Goal: Task Accomplishment & Management: Use online tool/utility

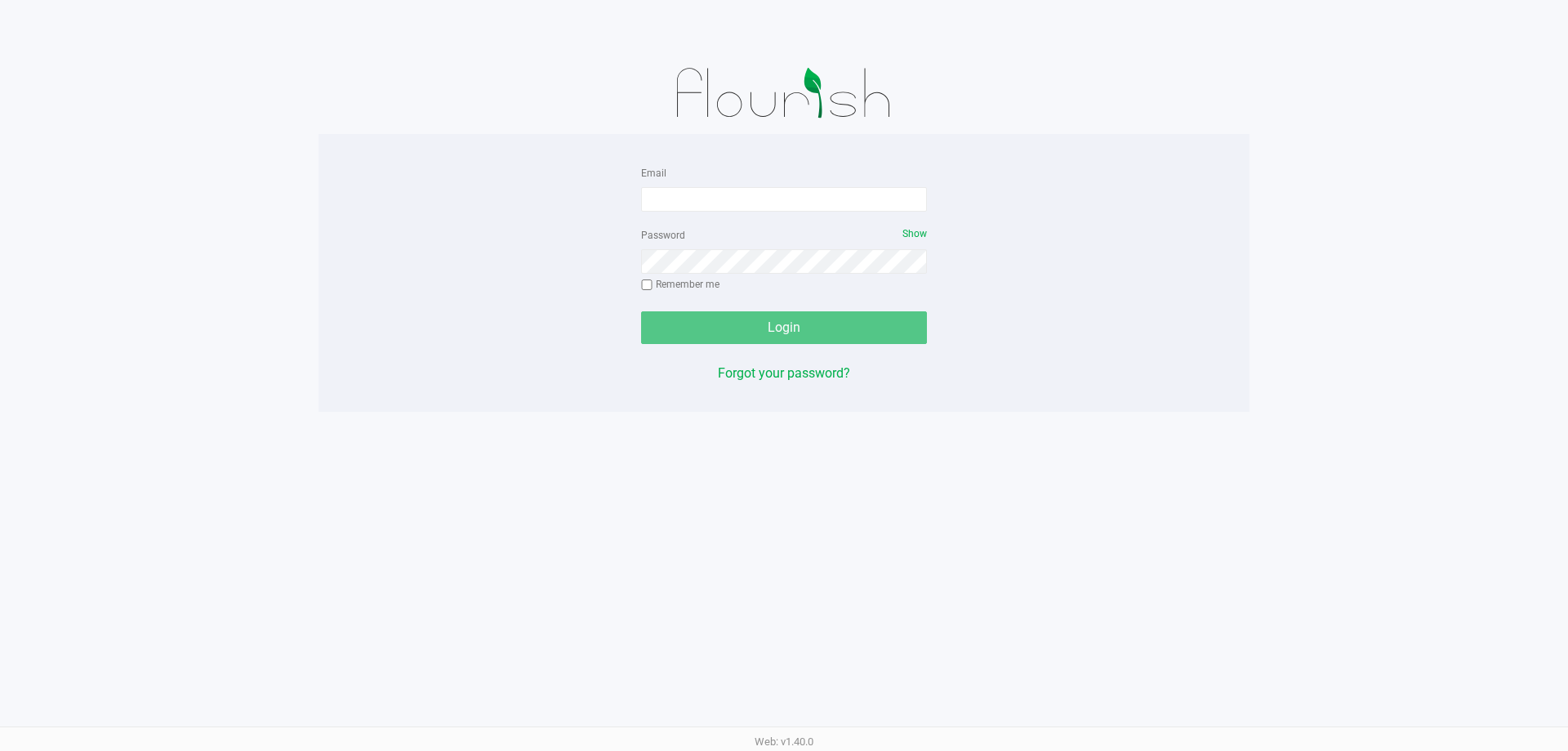
click at [760, 215] on form "Email Password Show Remember me Login" at bounding box center [784, 253] width 286 height 181
click at [756, 200] on input "Email" at bounding box center [784, 199] width 286 height 25
type input ","
type input "[PERSON_NAME][EMAIL_ADDRESS][DOMAIN_NAME]"
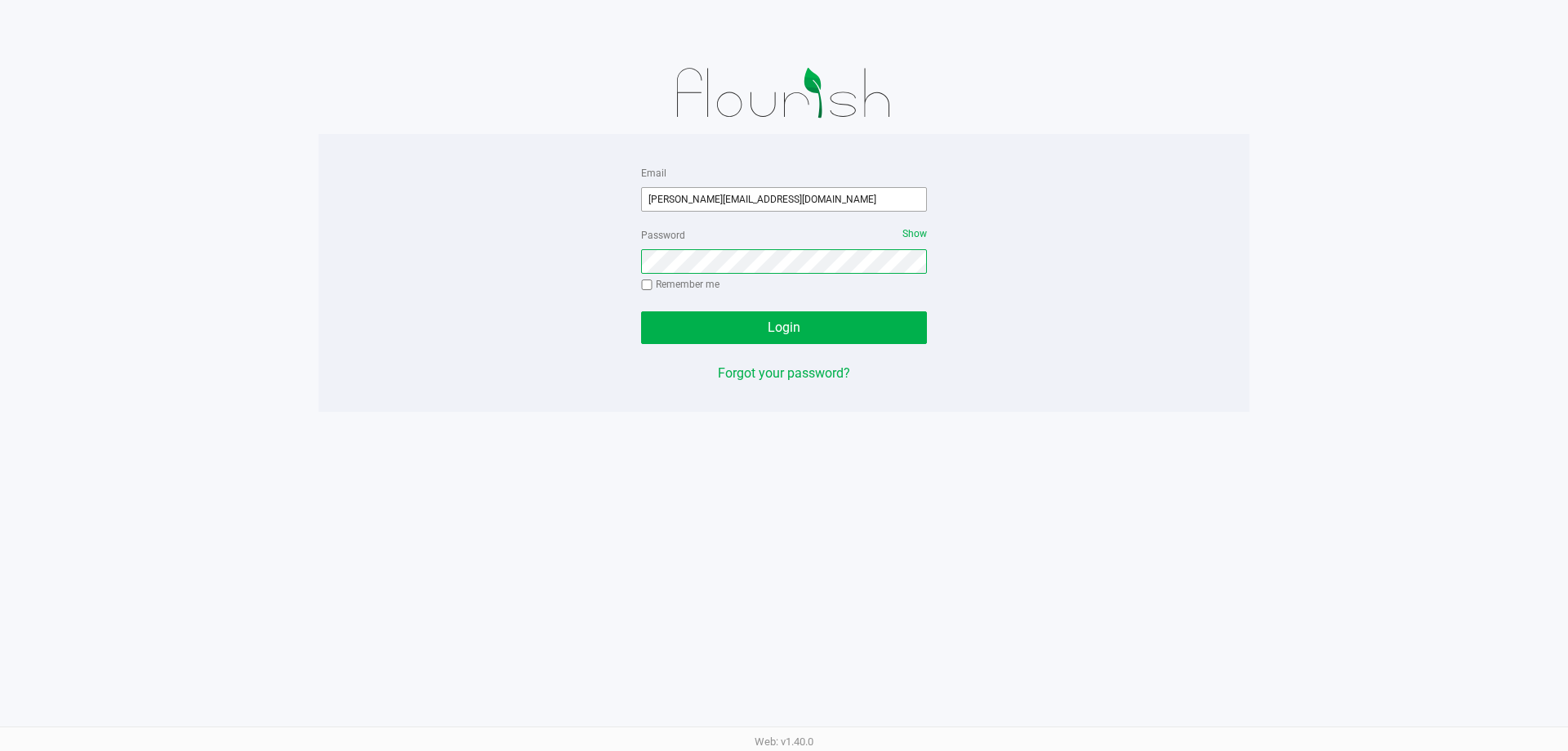
click at [641, 311] on button "Login" at bounding box center [784, 327] width 286 height 33
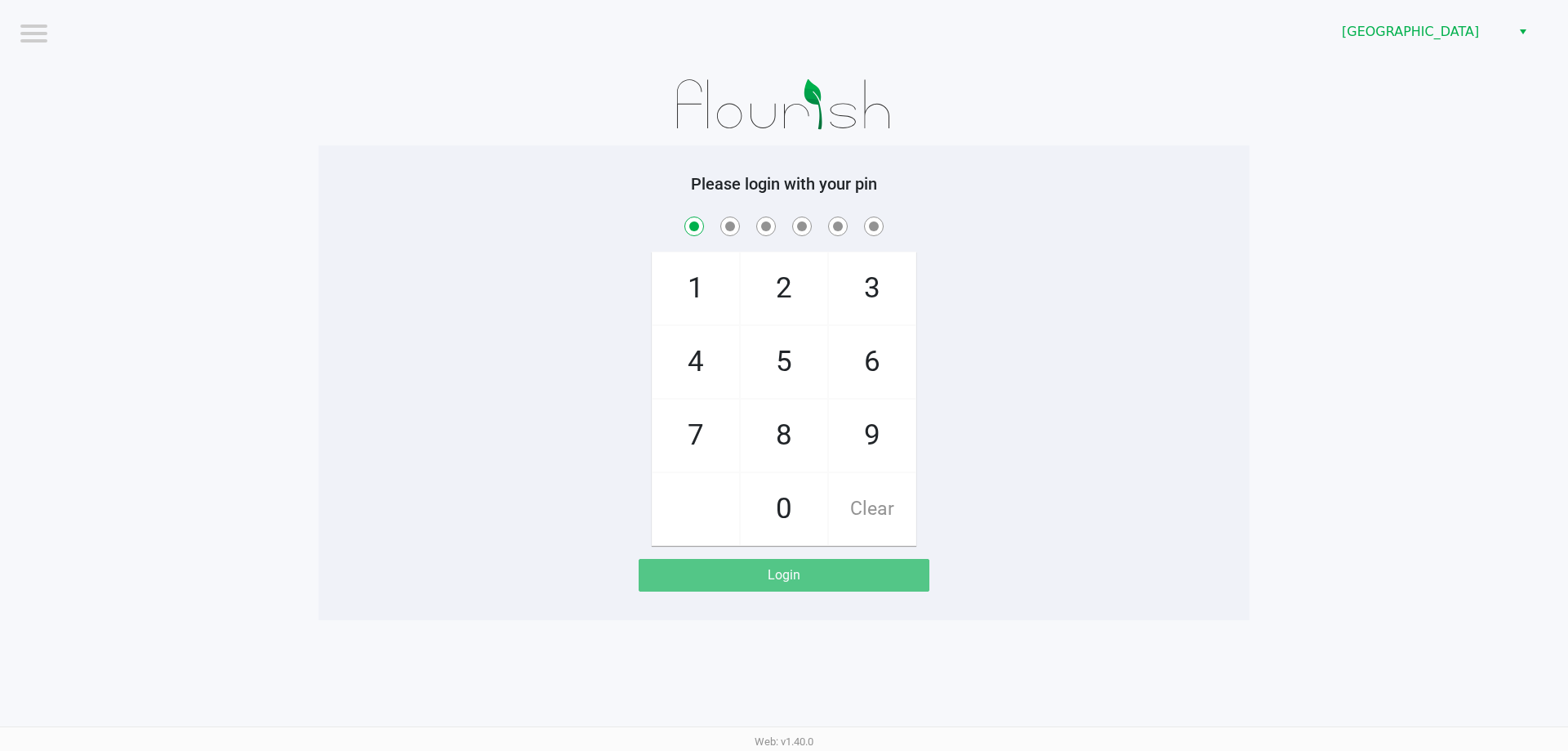
checkbox input "true"
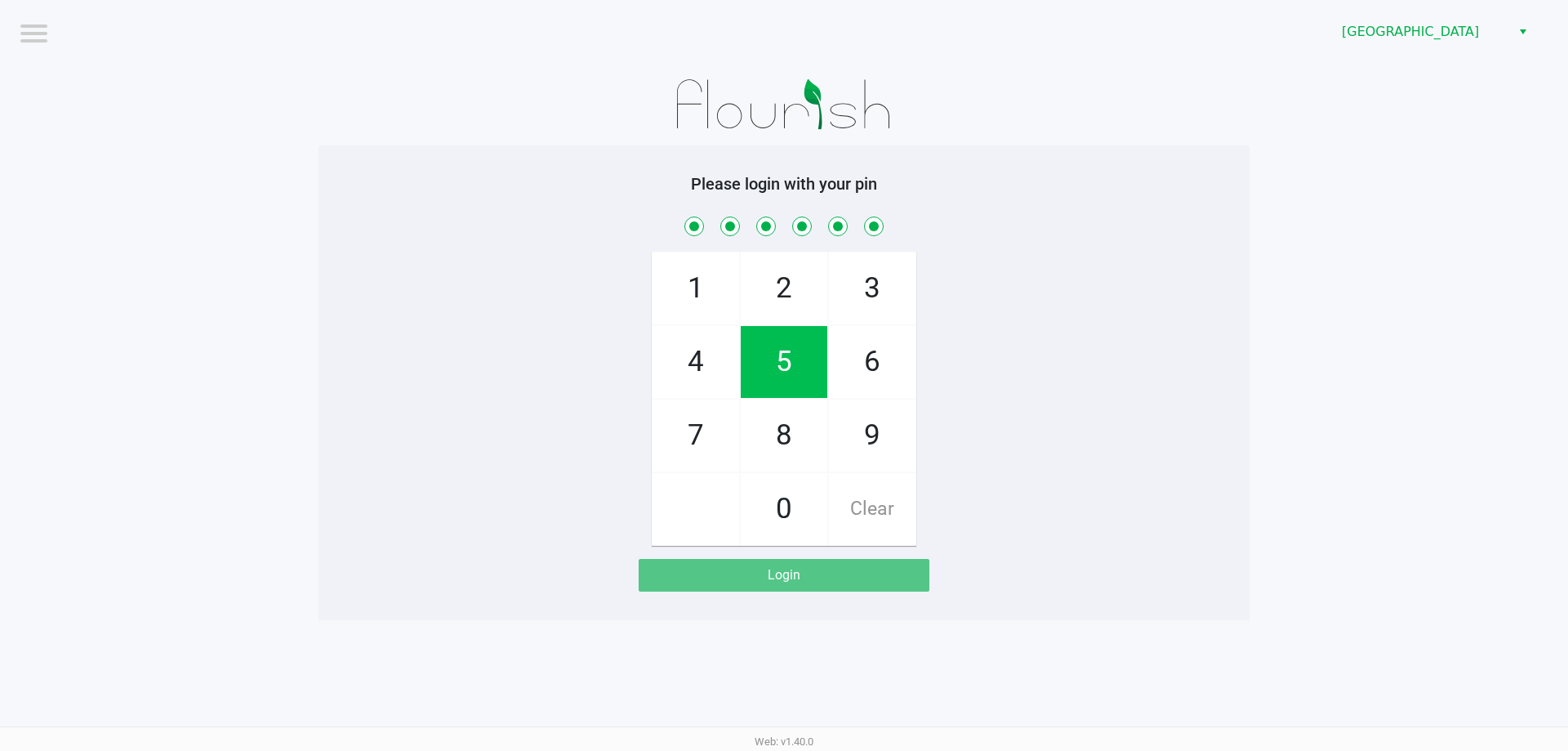
checkbox input "true"
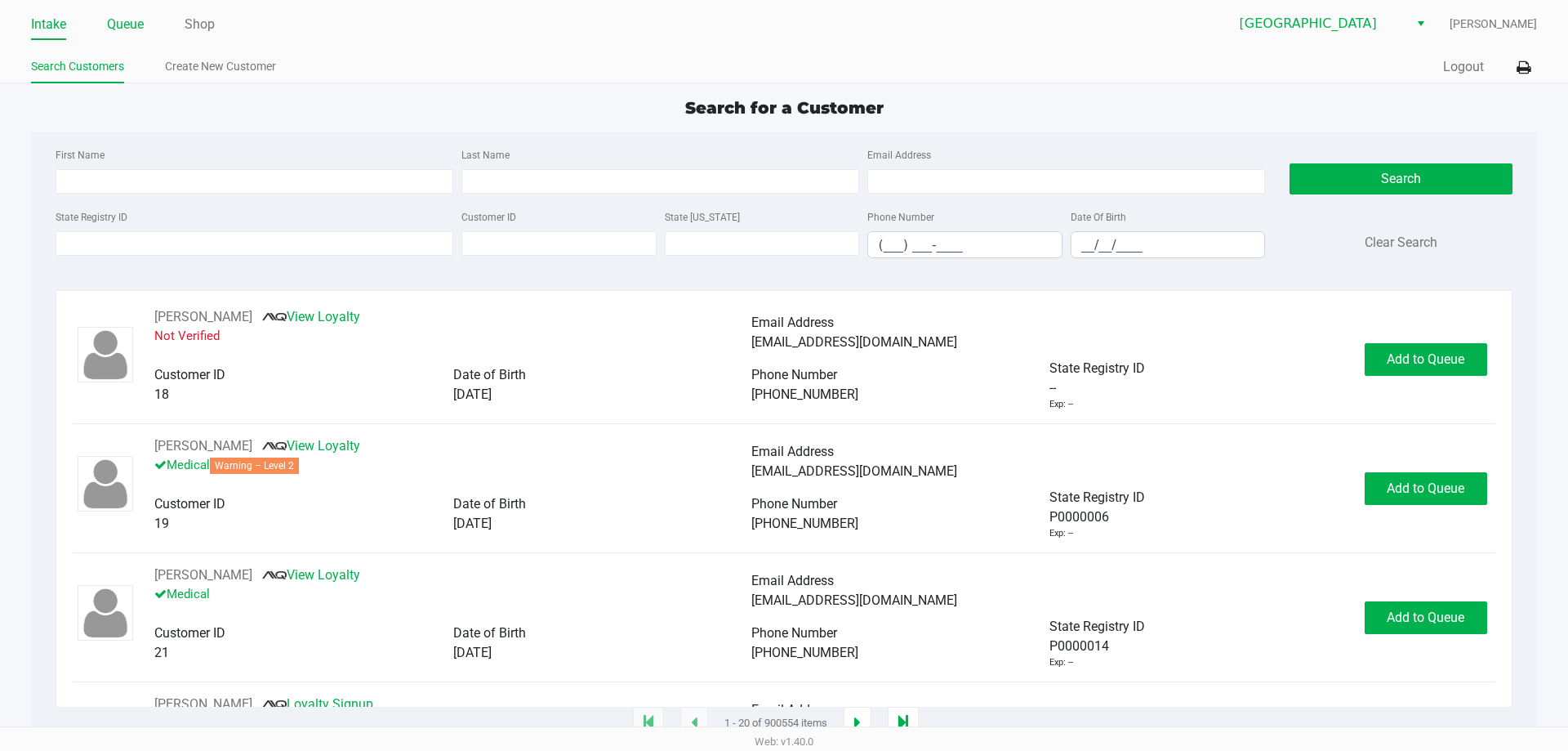
click at [143, 25] on link "Queue" at bounding box center [124, 24] width 37 height 23
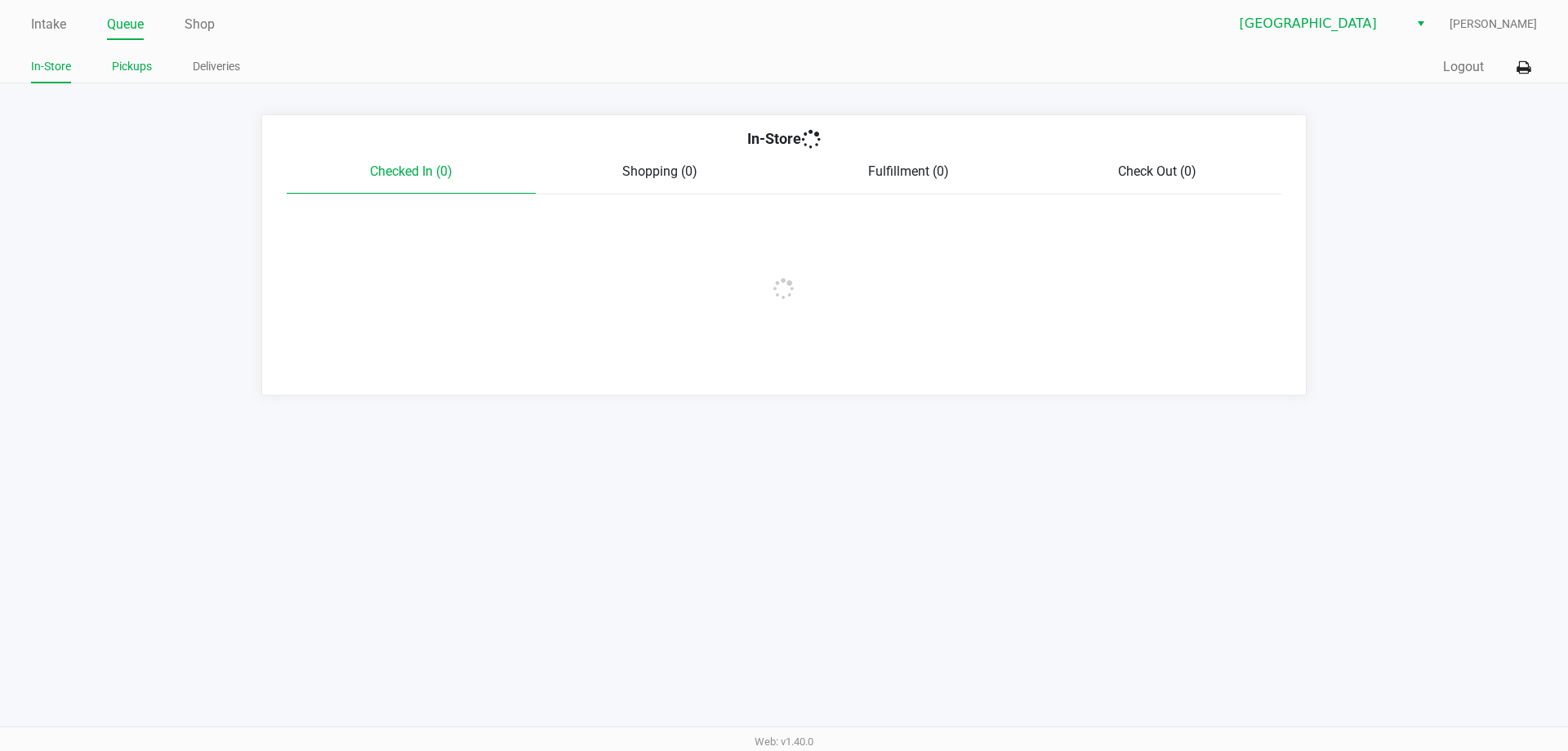
click at [152, 64] on link "Pickups" at bounding box center [131, 67] width 40 height 21
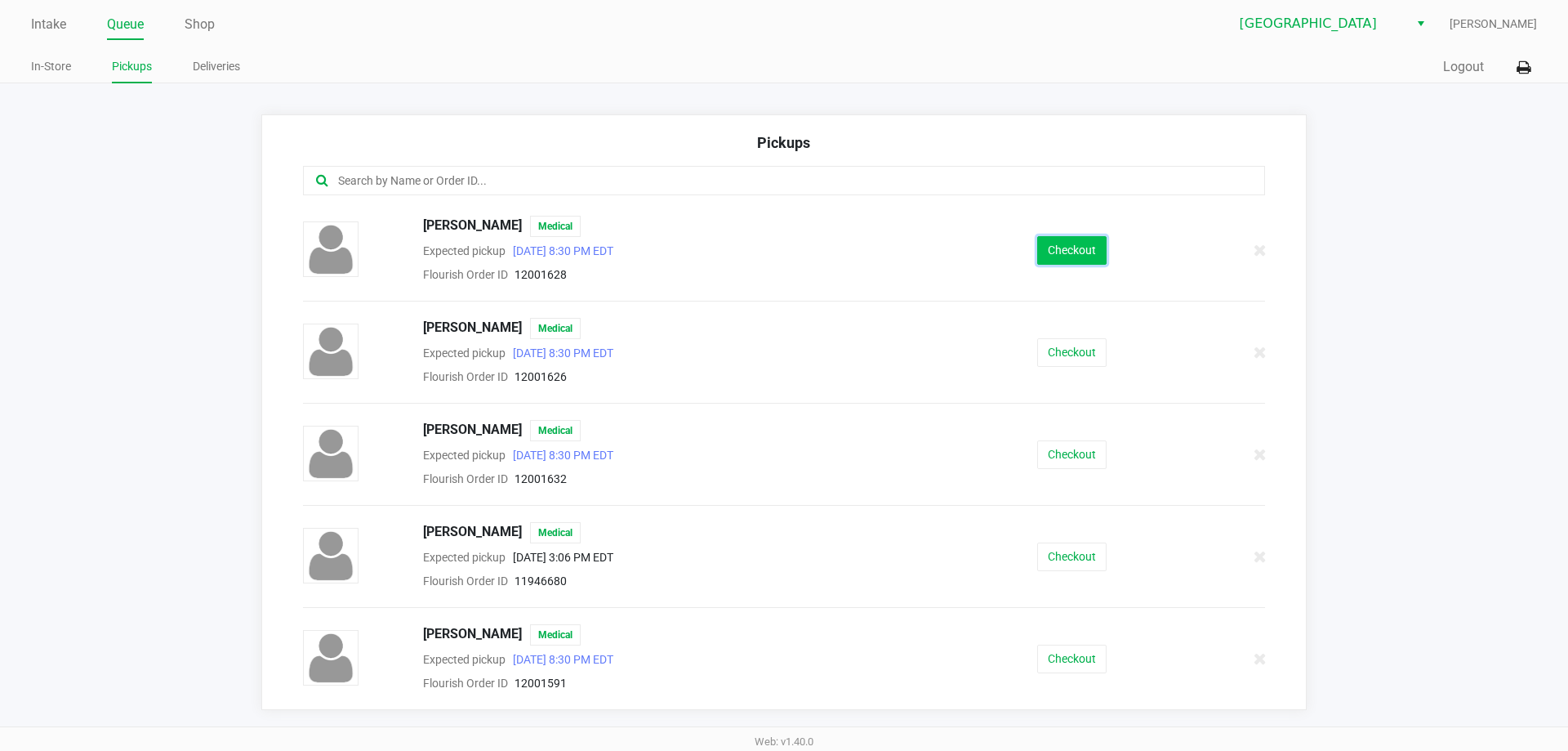
click at [1050, 247] on button "Checkout" at bounding box center [1072, 250] width 70 height 29
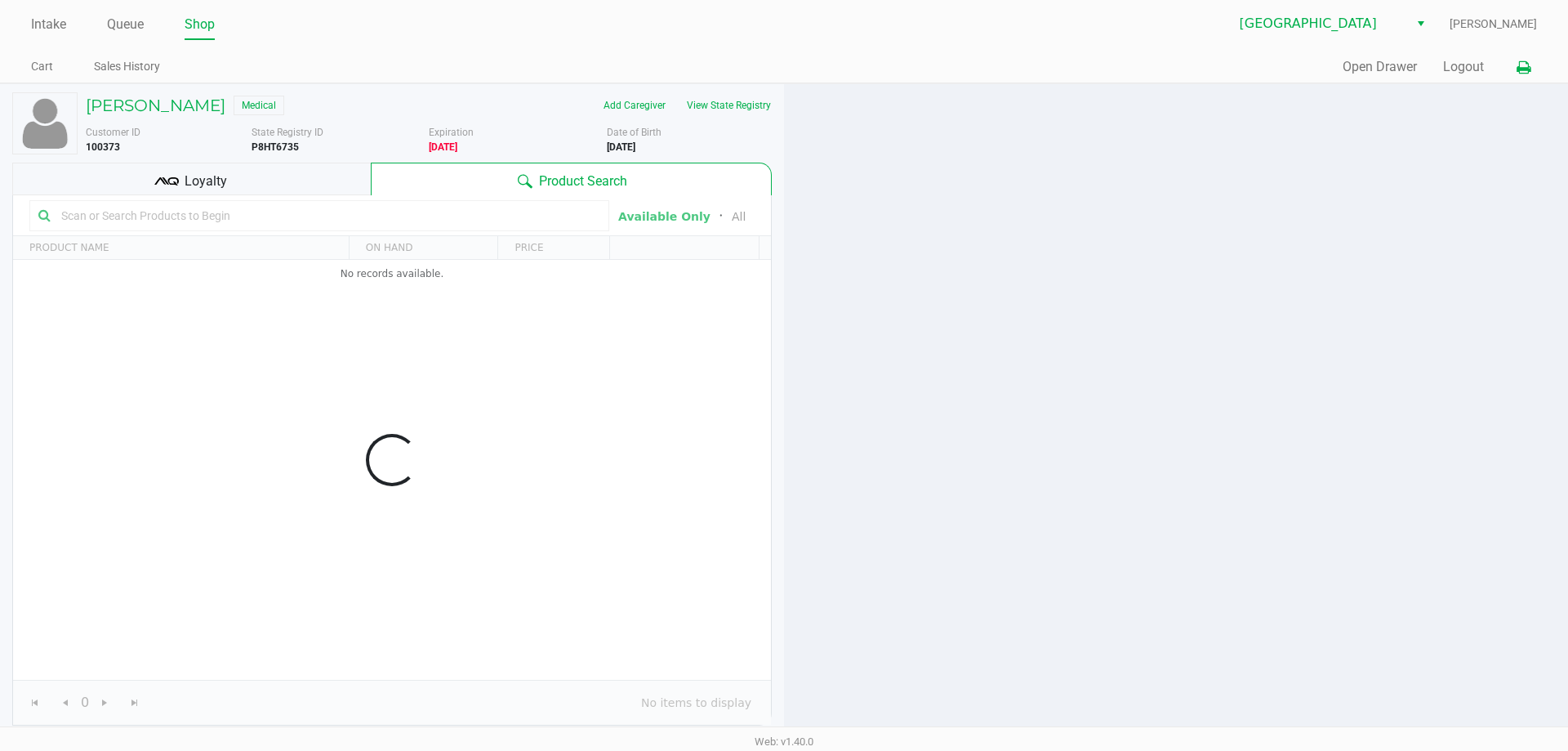
click at [1519, 66] on button at bounding box center [1522, 67] width 27 height 30
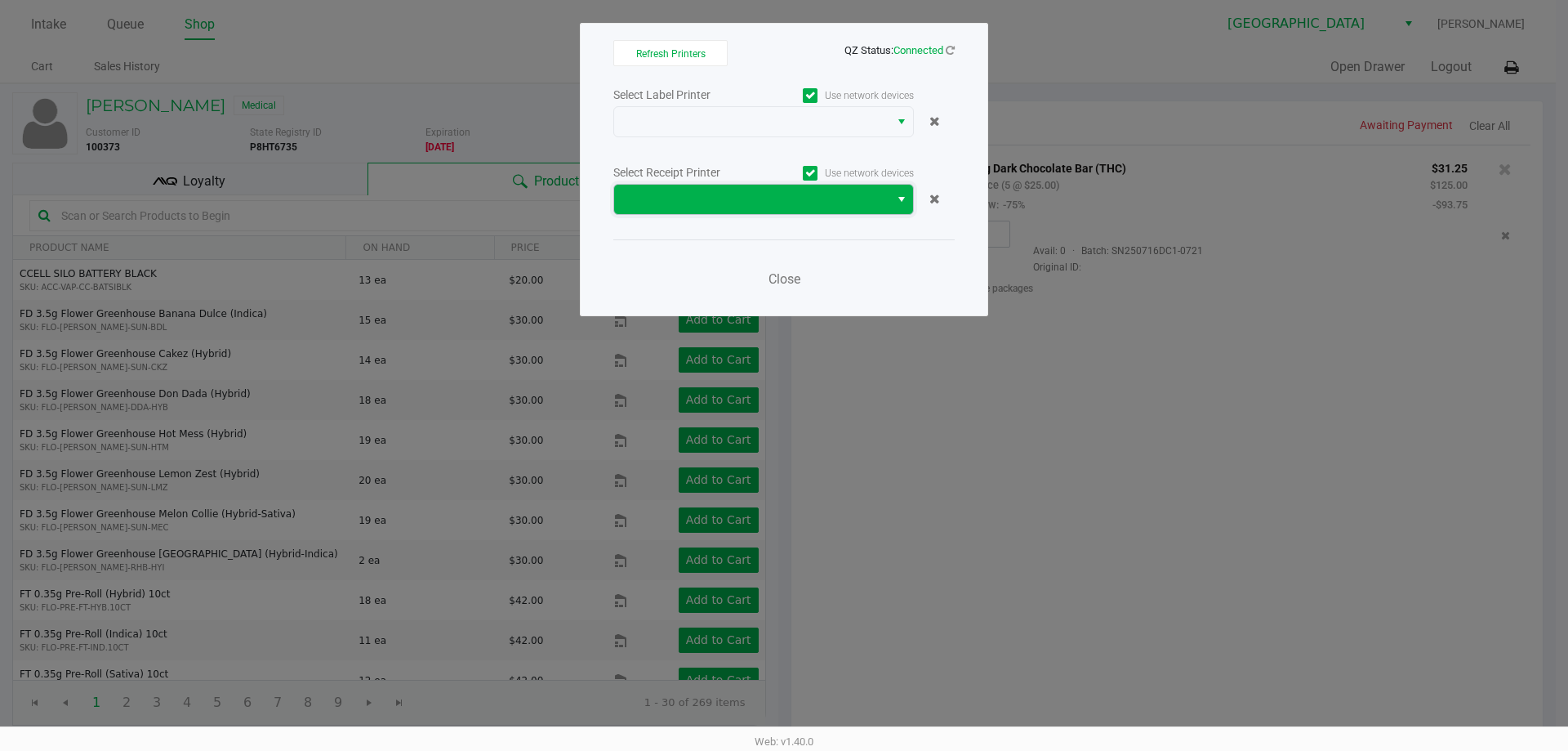
click at [815, 201] on span at bounding box center [752, 199] width 256 height 20
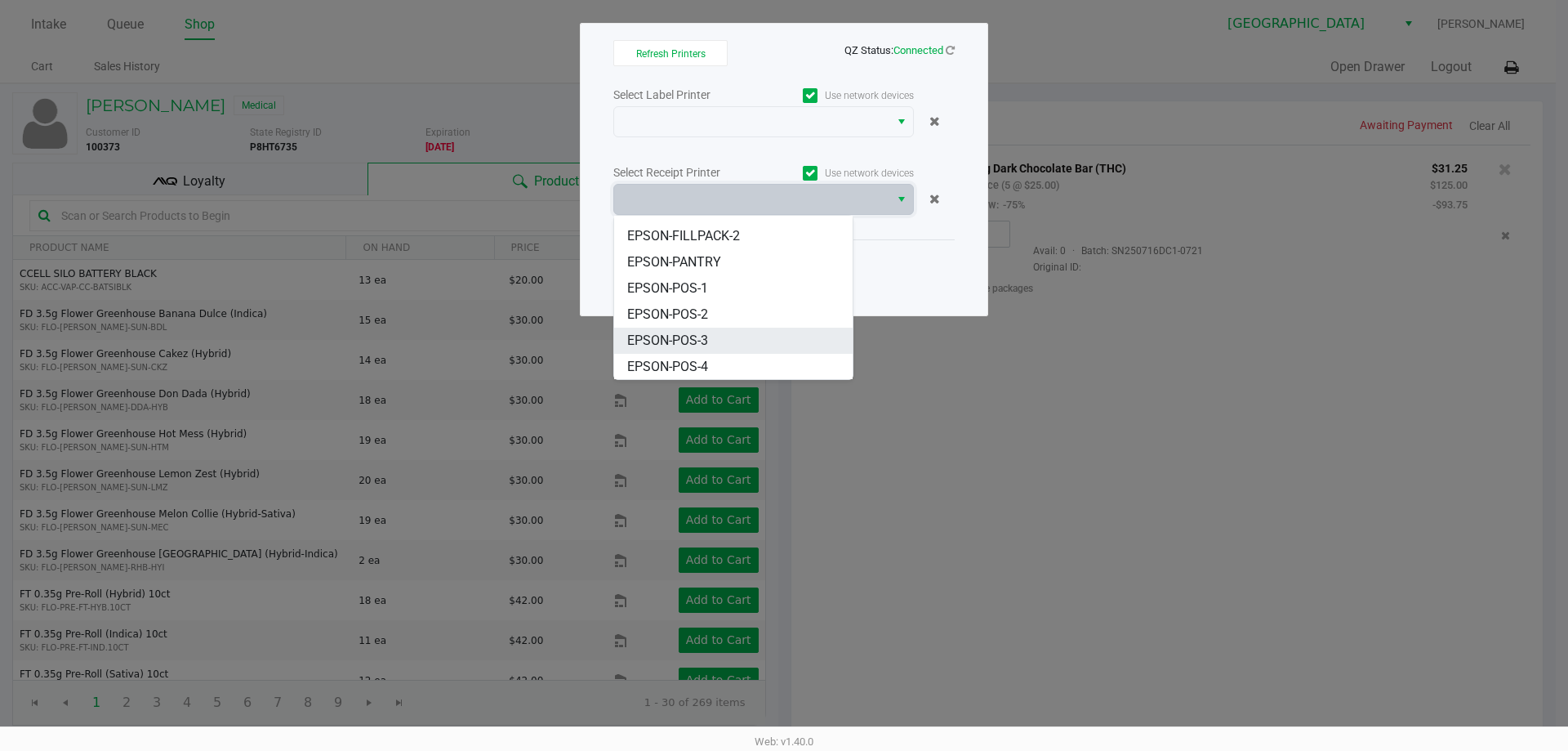
scroll to position [98, 0]
click at [744, 313] on li "EPSON-POS-2" at bounding box center [733, 314] width 238 height 26
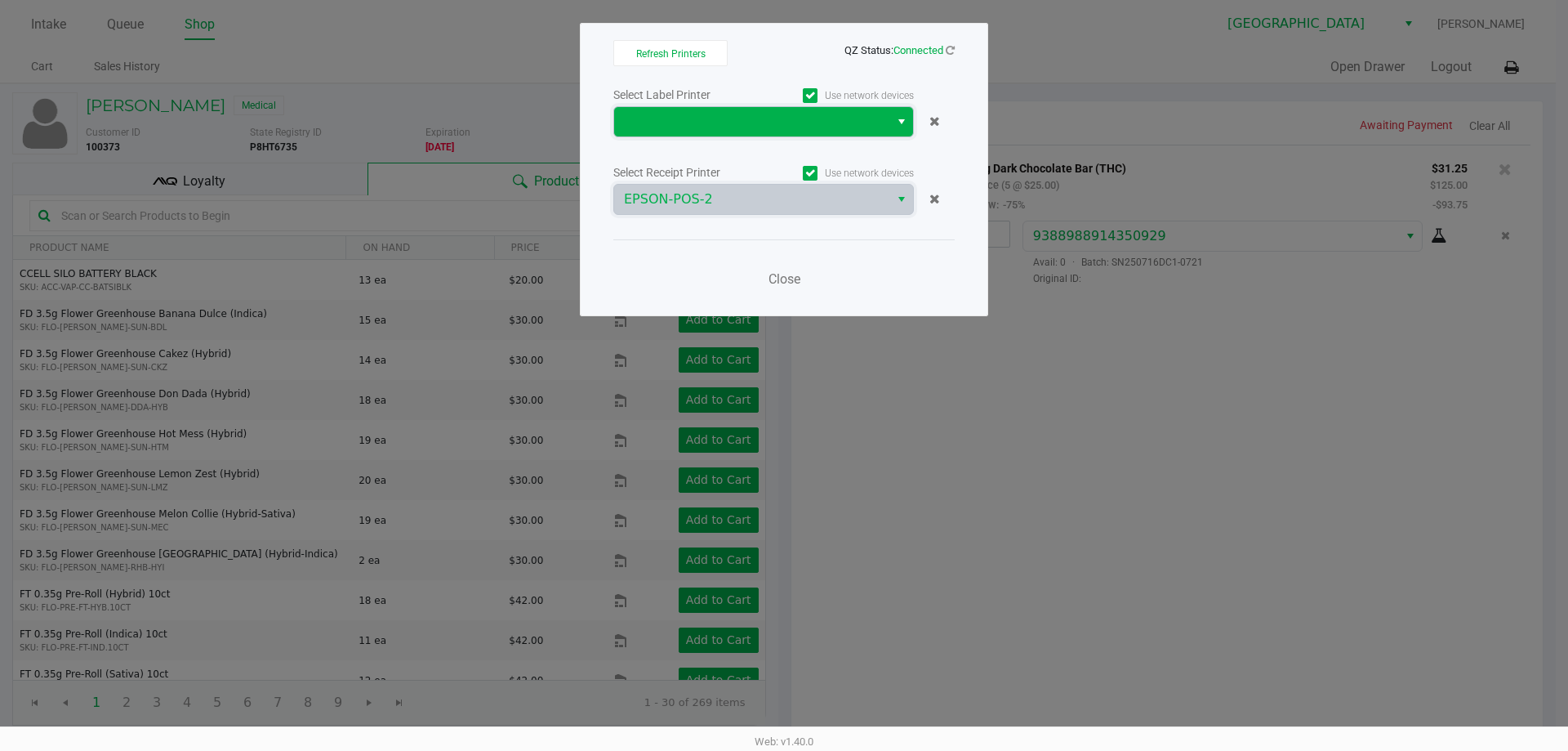
click at [753, 125] on span at bounding box center [752, 122] width 256 height 20
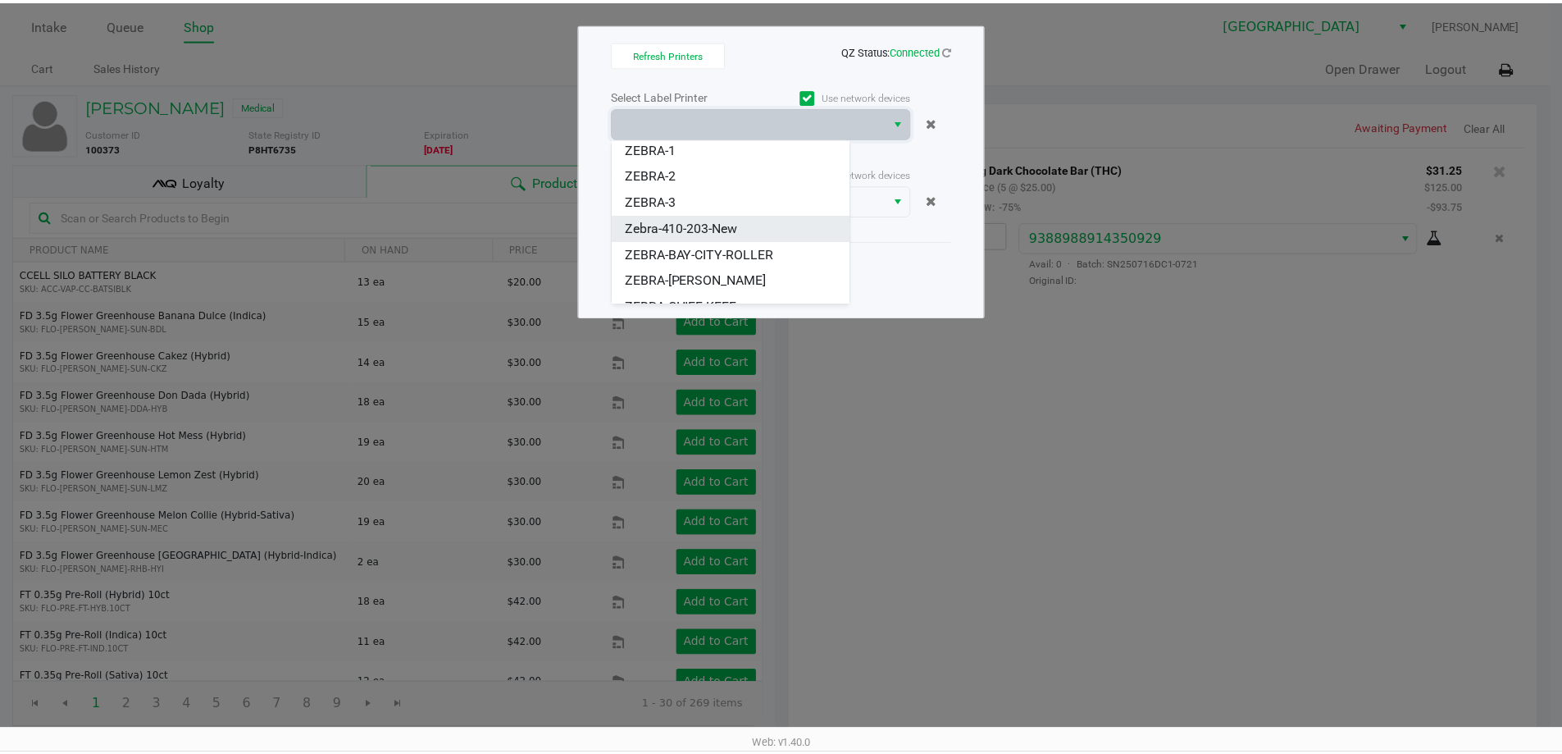
scroll to position [46, 0]
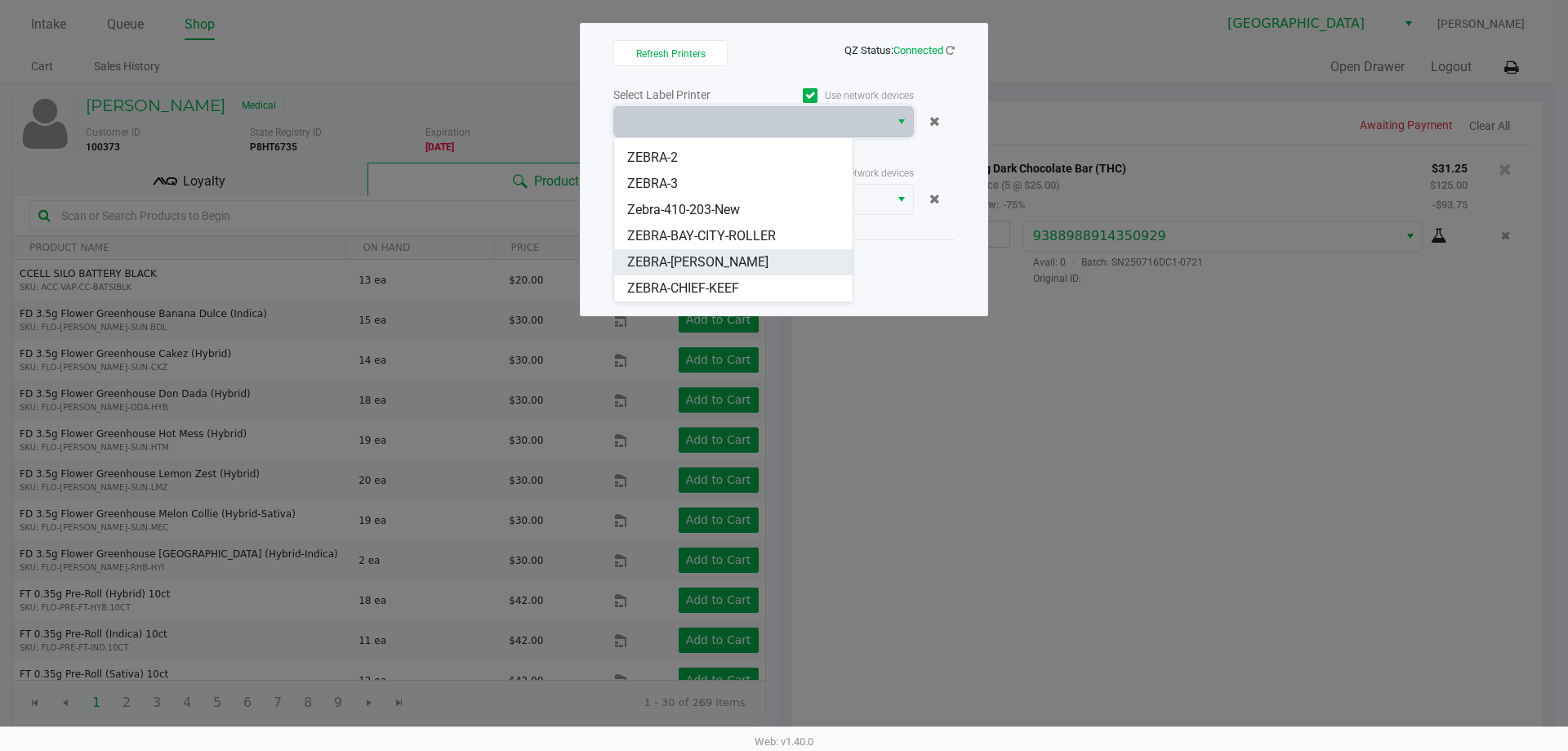
click at [730, 268] on li "ZEBRA-[PERSON_NAME]" at bounding box center [733, 262] width 238 height 26
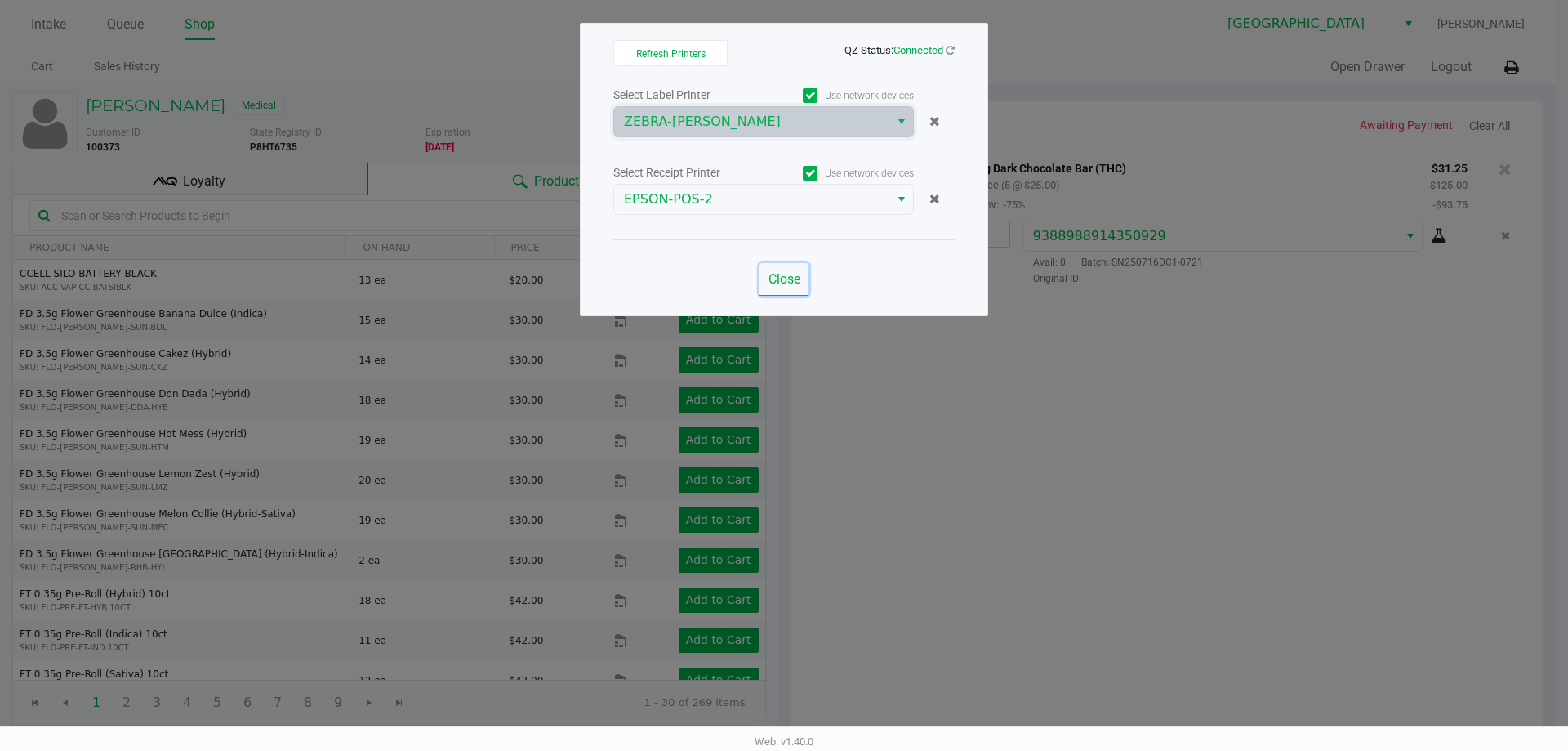
click at [775, 280] on span "Close" at bounding box center [784, 279] width 32 height 16
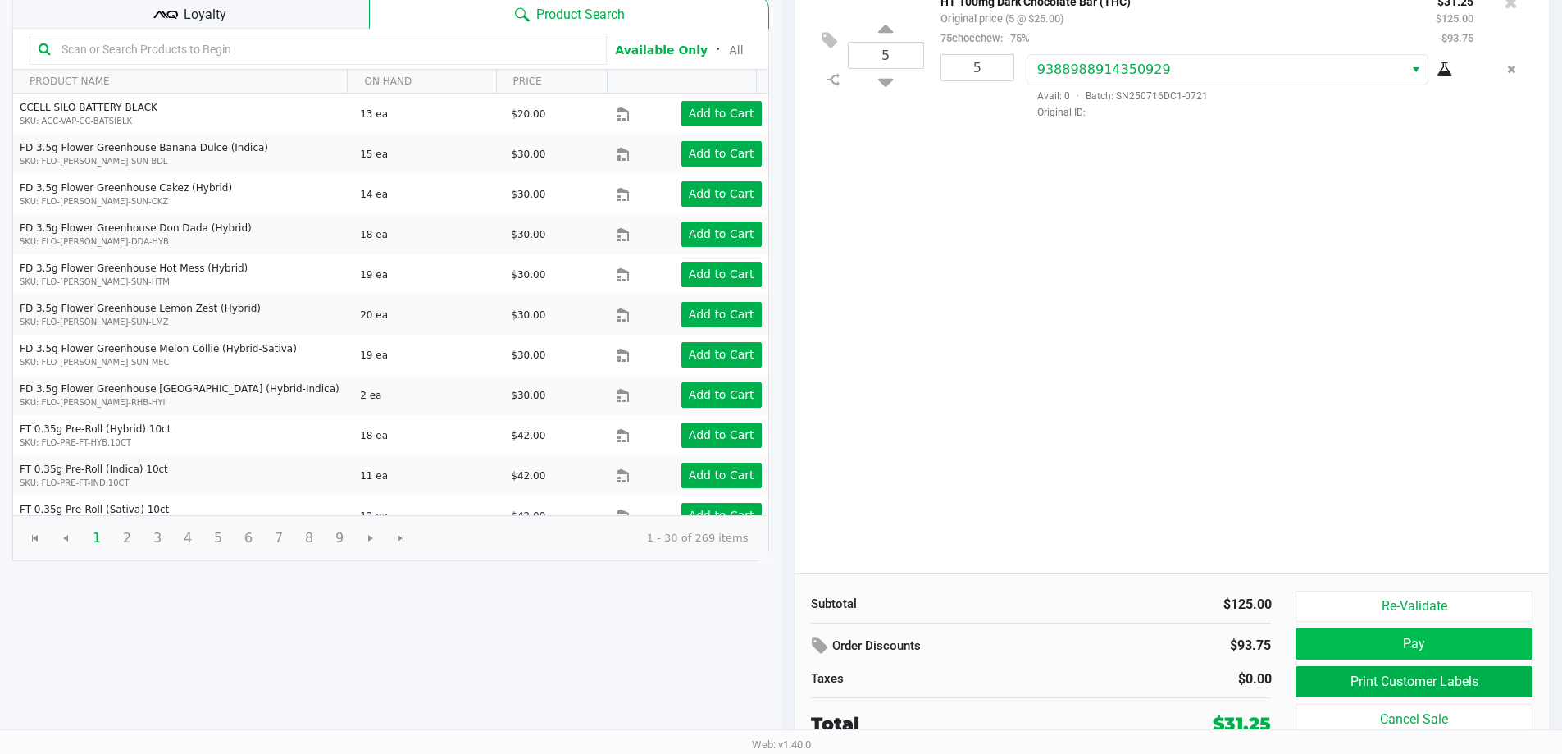
scroll to position [168, 0]
click at [1324, 645] on button "Pay" at bounding box center [1414, 642] width 236 height 31
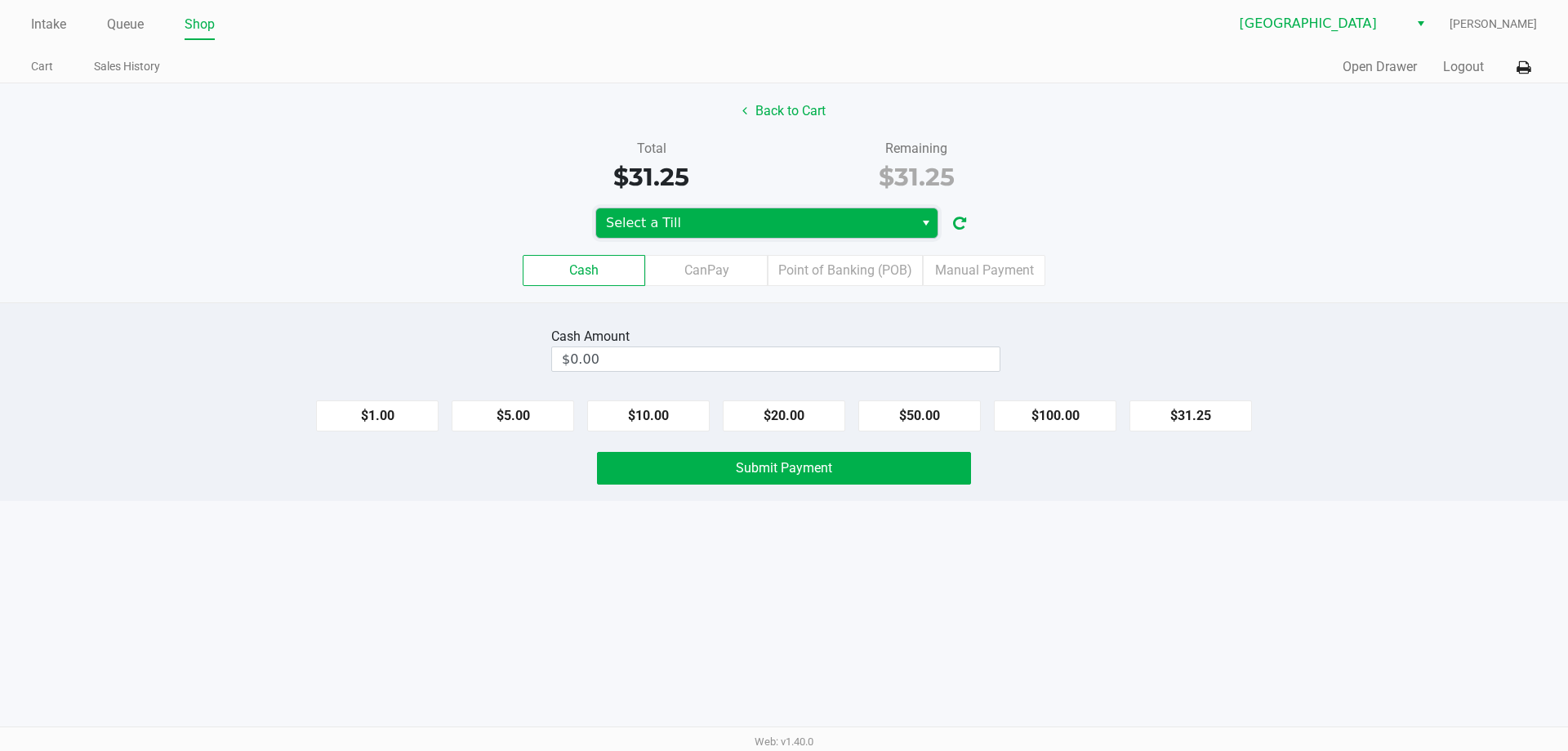
click at [697, 227] on span "Select a Till" at bounding box center [755, 223] width 298 height 20
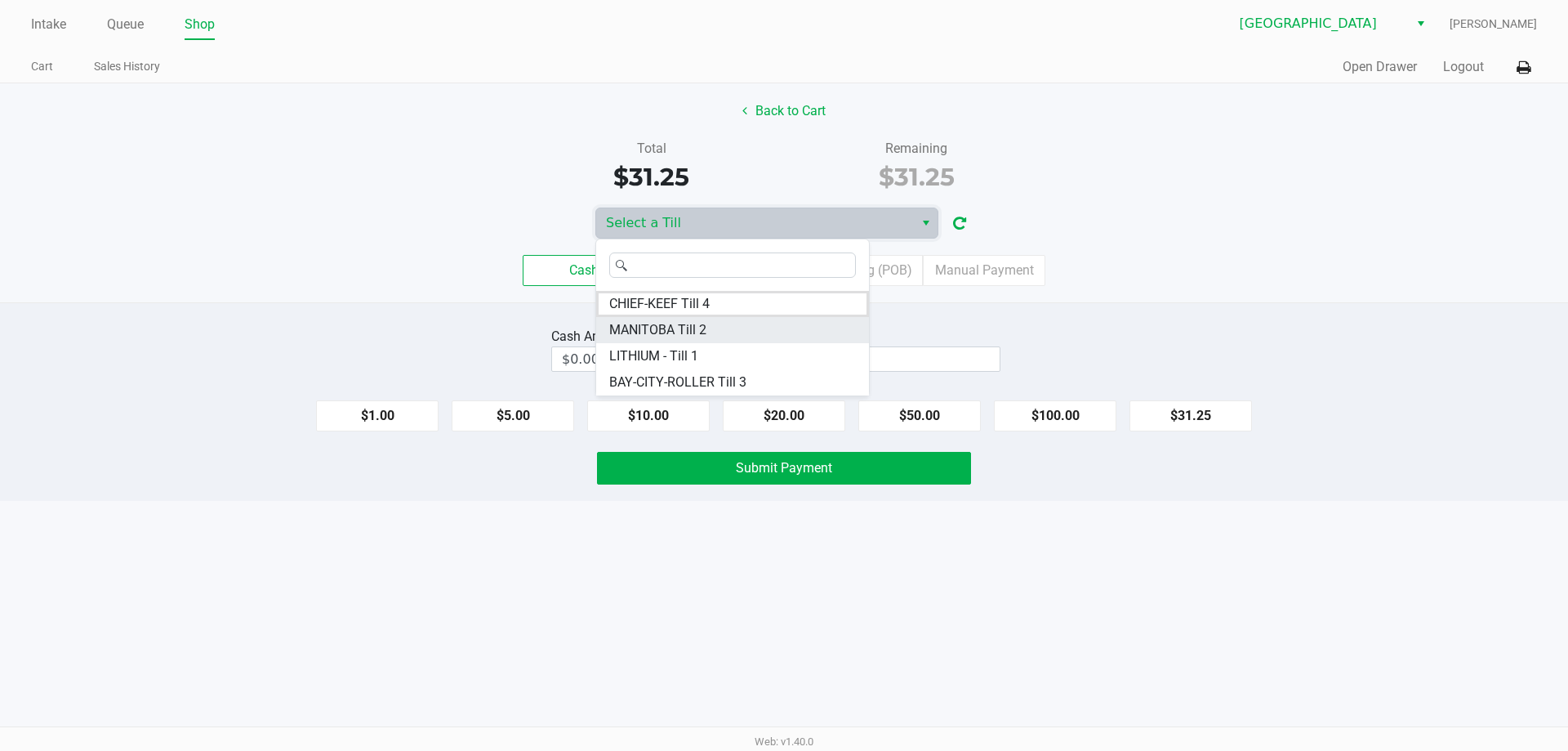
click at [675, 335] on span "MANITOBA Till 2" at bounding box center [658, 330] width 98 height 20
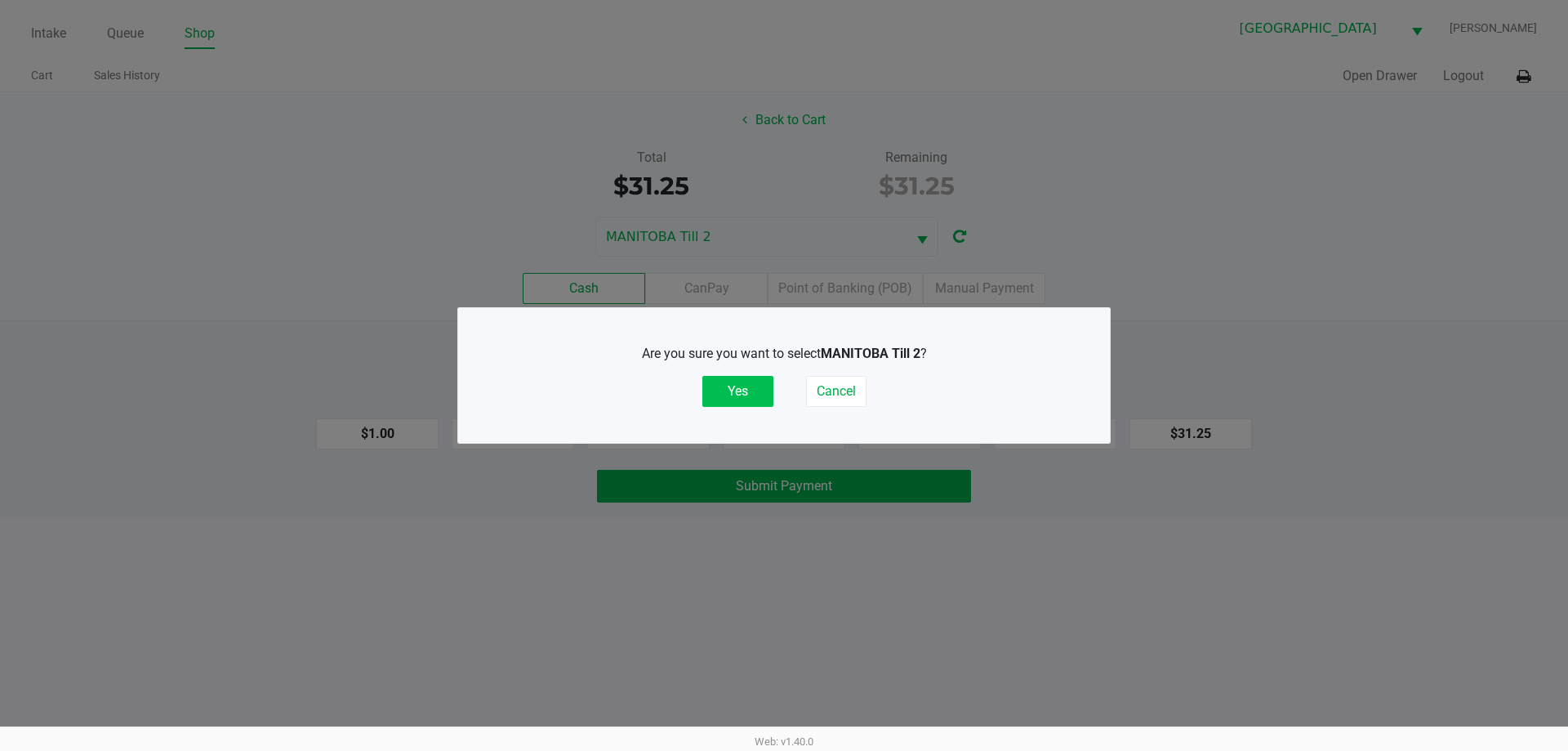
click at [759, 381] on button "Yes" at bounding box center [737, 390] width 71 height 31
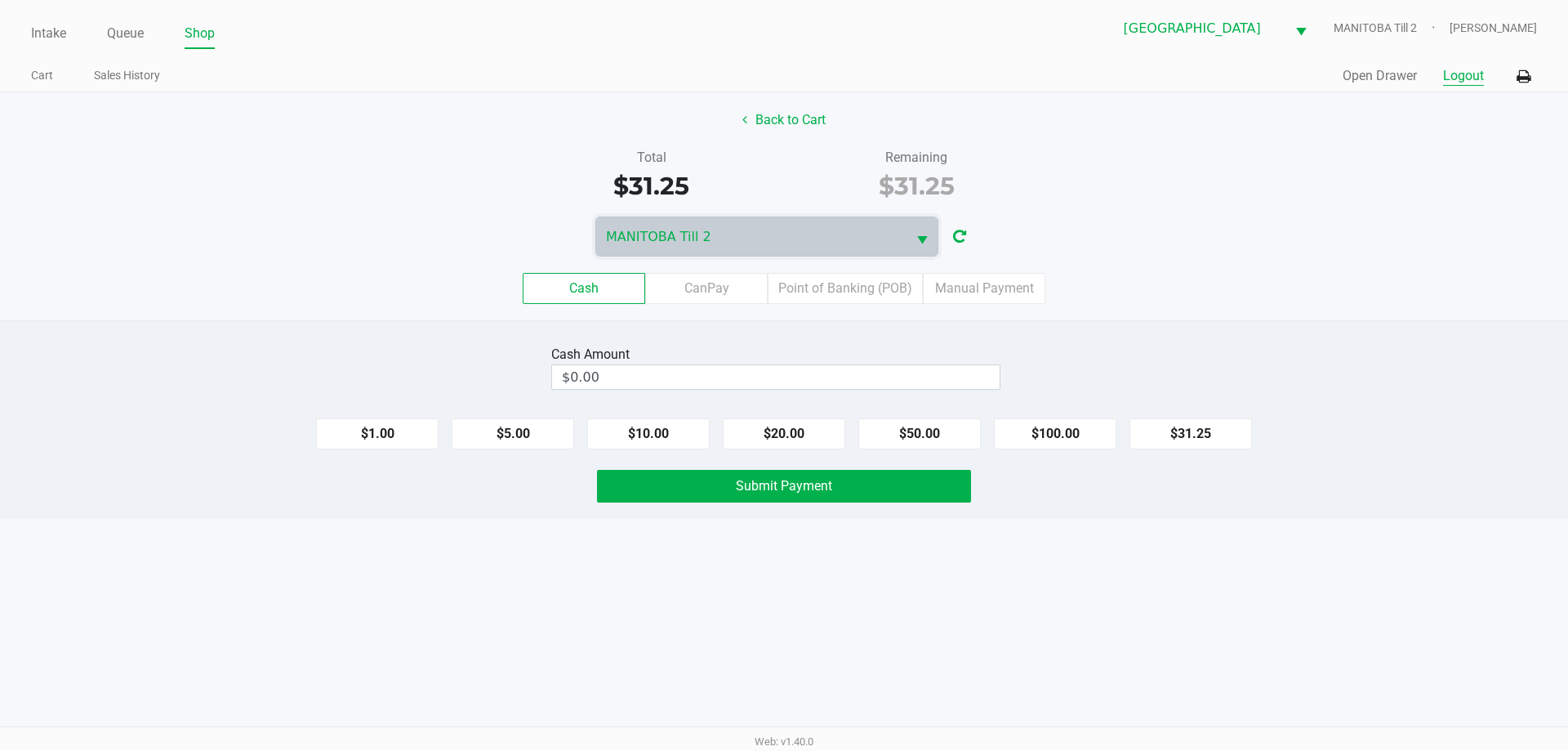
click at [1449, 78] on button "Logout" at bounding box center [1462, 76] width 41 height 20
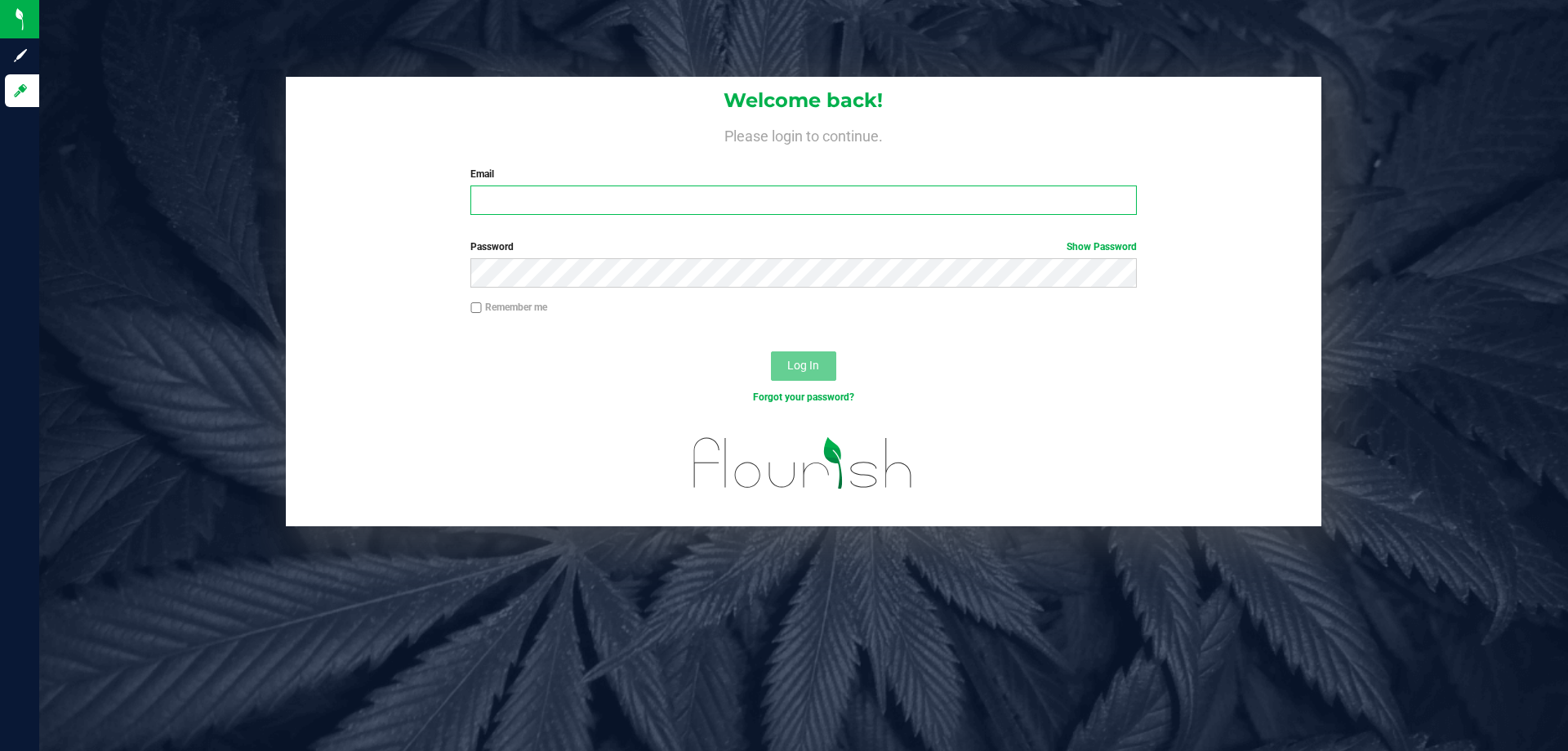
click at [566, 193] on input "Email" at bounding box center [802, 200] width 665 height 30
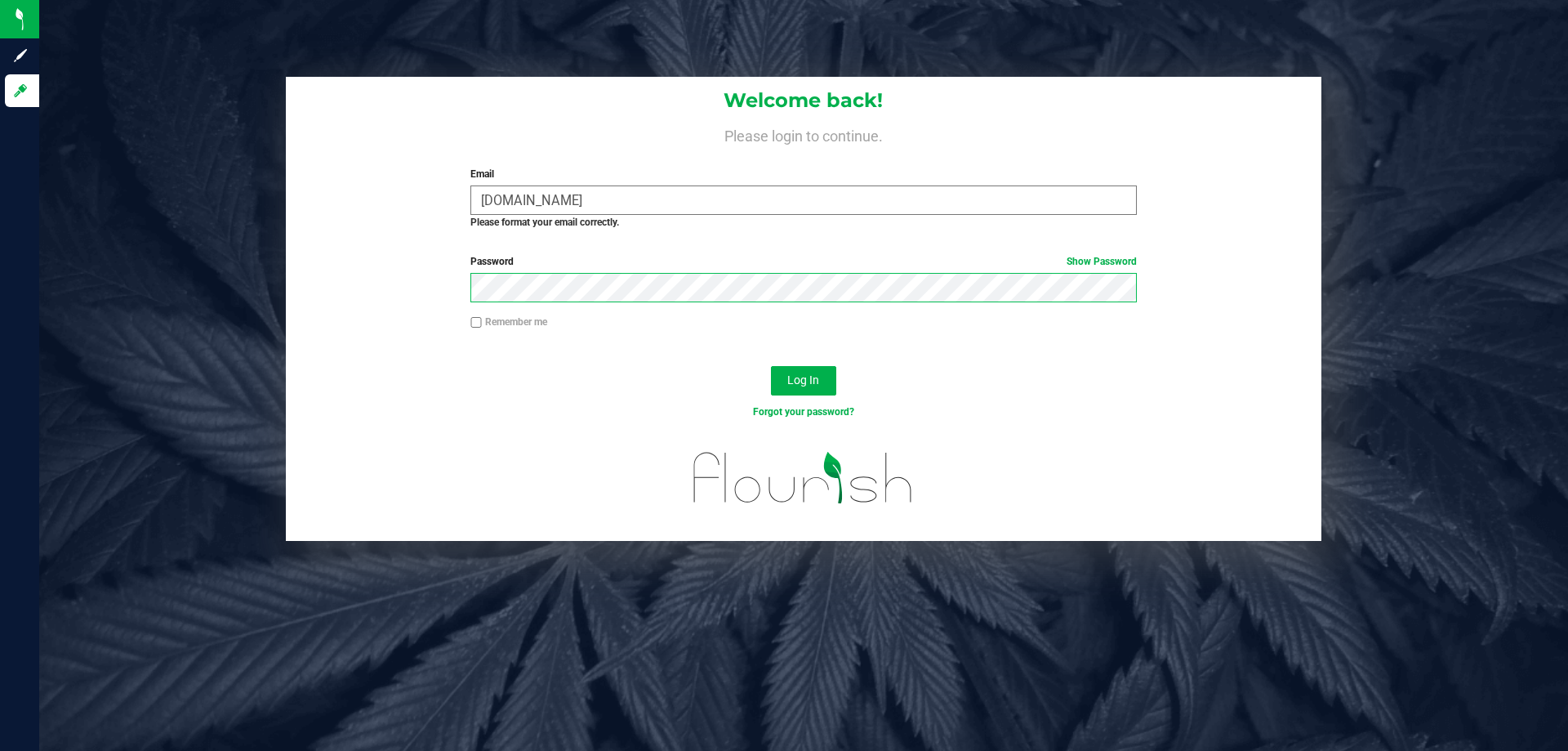
click at [771, 366] on button "Log In" at bounding box center [803, 380] width 66 height 30
drag, startPoint x: 741, startPoint y: 198, endPoint x: 321, endPoint y: 225, distance: 420.9
click at [325, 221] on div "Welcome back! Please login to continue. Email MAANDERSONLIVEPARALLEL.COM Requir…" at bounding box center [803, 159] width 1035 height 165
type input "="
click at [447, 284] on div "Password Show Password" at bounding box center [803, 284] width 1035 height 61
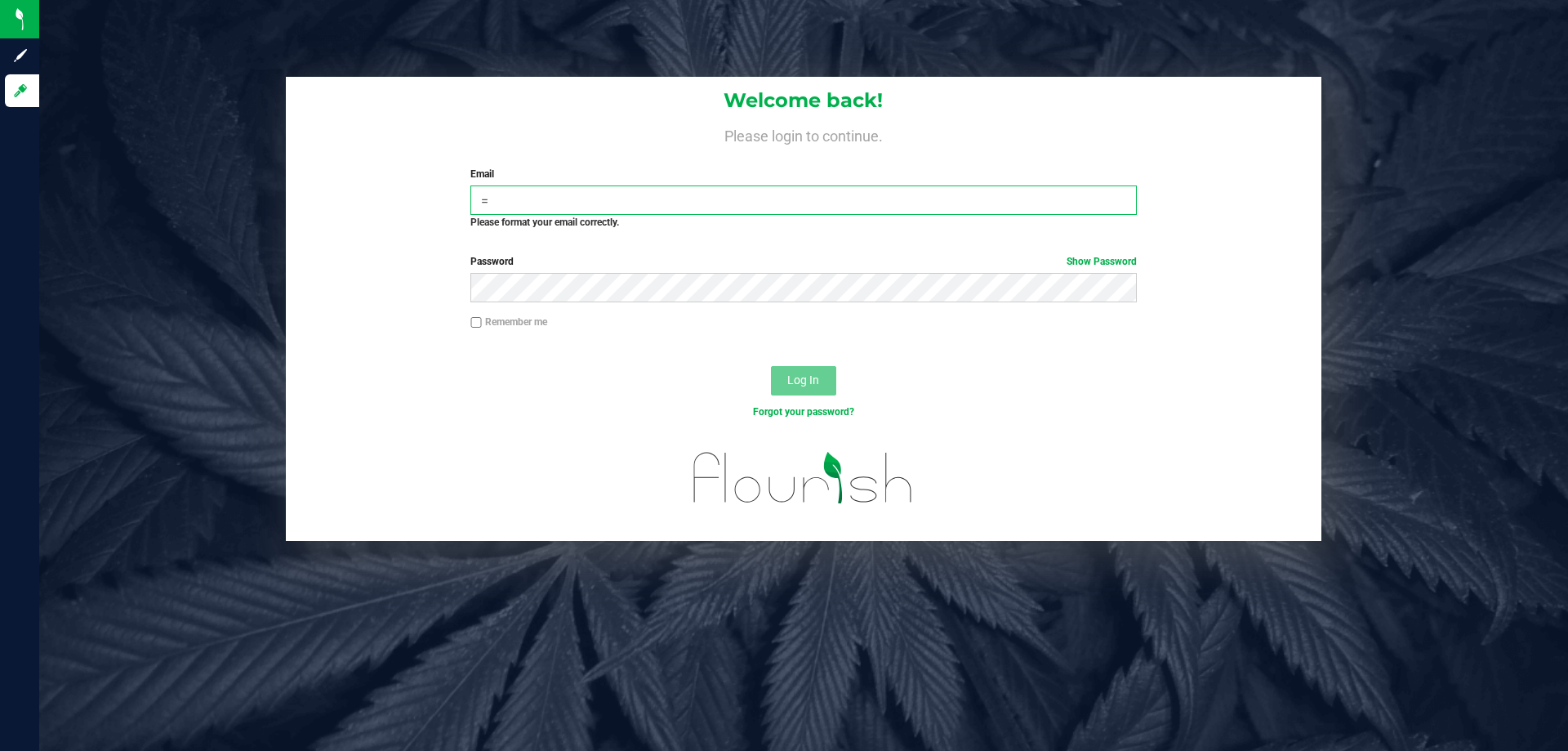
drag, startPoint x: 511, startPoint y: 198, endPoint x: 355, endPoint y: 200, distance: 156.0
click at [356, 200] on div "Welcome back! Please login to continue. Email = Required Please format your ema…" at bounding box center [803, 159] width 1035 height 165
